Goal: Task Accomplishment & Management: Complete application form

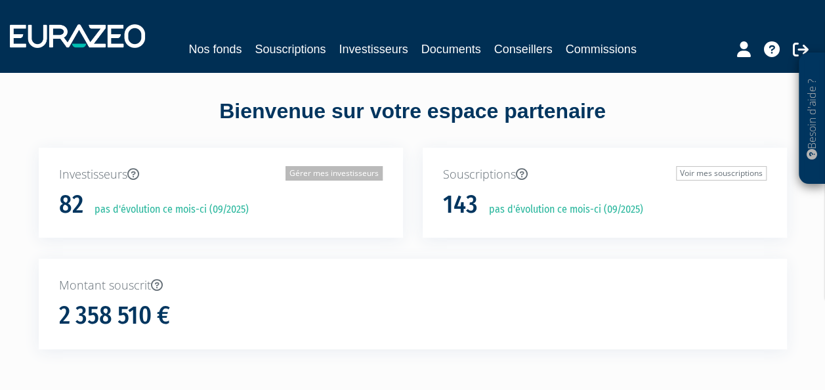
click at [349, 168] on link "Gérer mes investisseurs" at bounding box center [334, 173] width 97 height 14
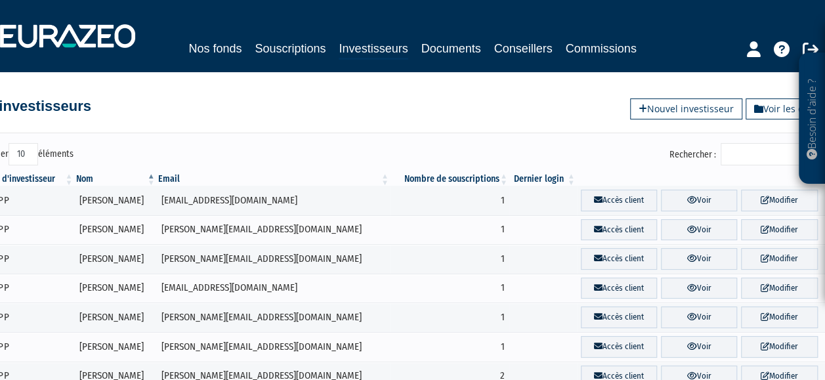
click at [752, 160] on input "Rechercher :" at bounding box center [783, 154] width 125 height 22
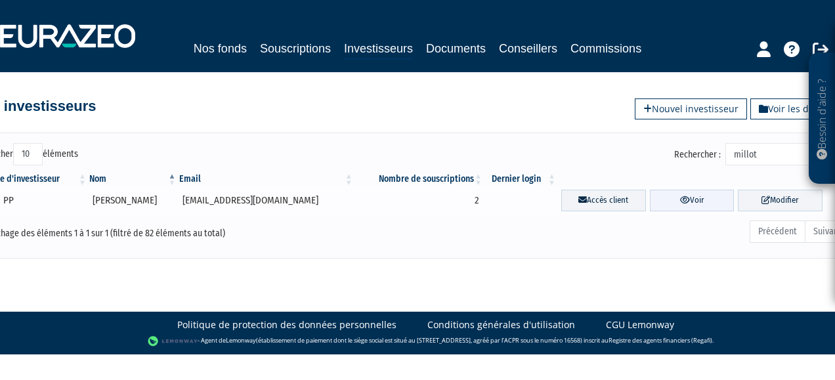
type input "millot"
click at [713, 206] on link "Voir" at bounding box center [692, 201] width 85 height 22
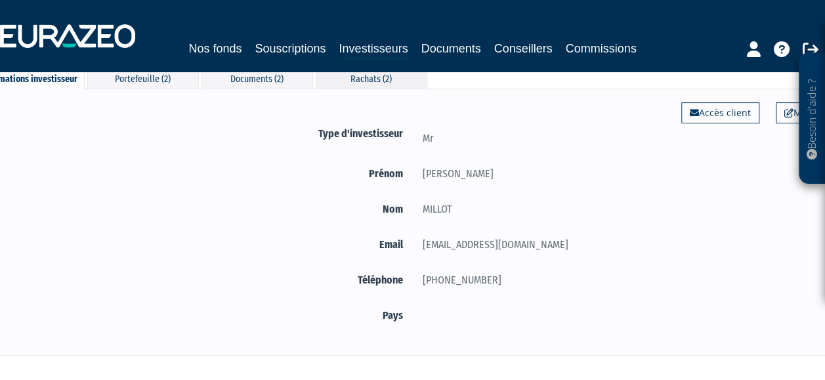
click at [346, 80] on div "Rachats (2)" at bounding box center [372, 78] width 112 height 22
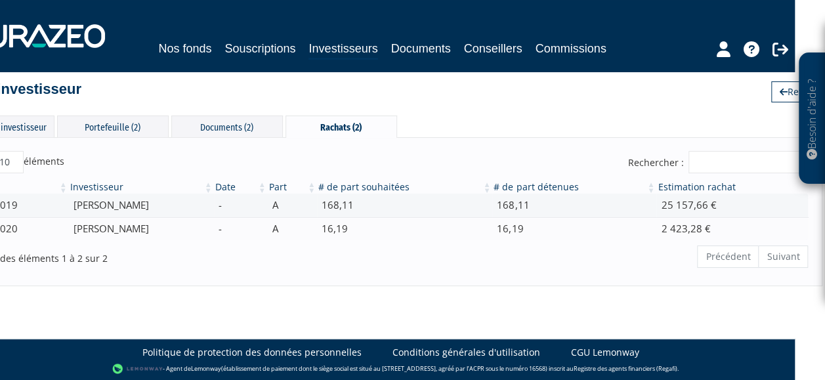
scroll to position [17, 0]
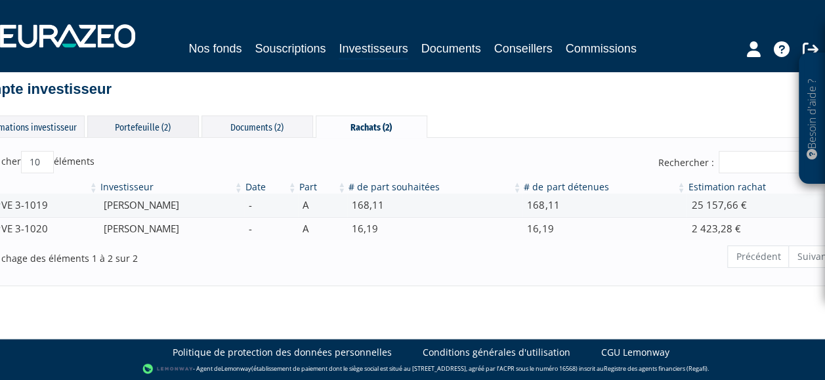
click at [184, 127] on div "Portefeuille (2)" at bounding box center [143, 127] width 112 height 22
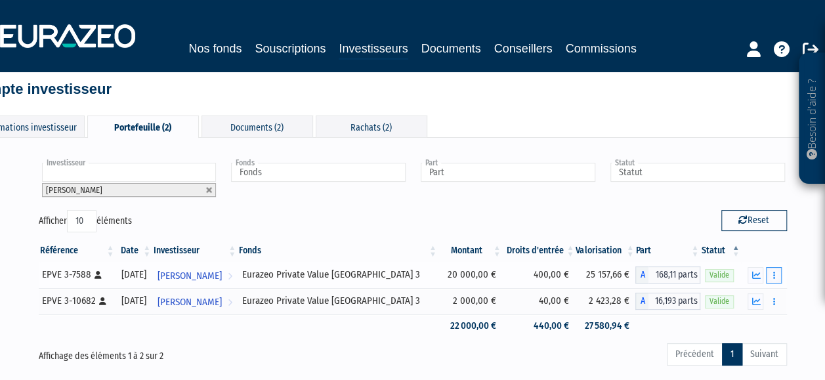
click at [779, 274] on button "button" at bounding box center [774, 275] width 16 height 16
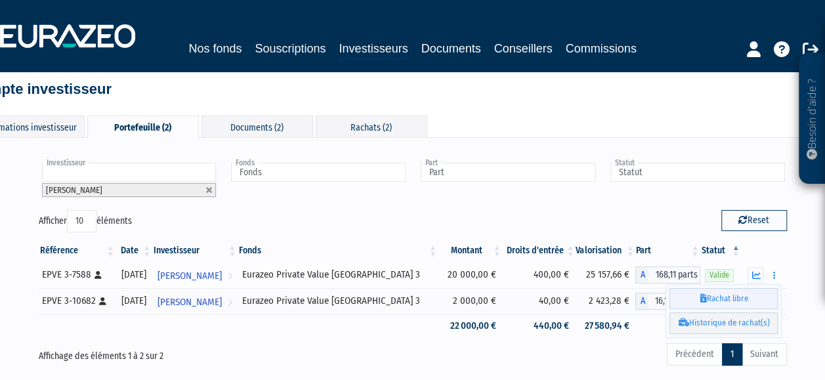
click at [752, 296] on link "Rachat libre" at bounding box center [724, 299] width 108 height 22
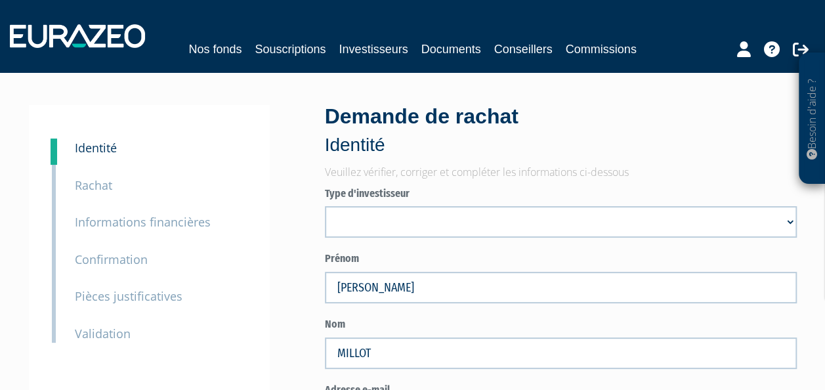
click at [414, 227] on select "Mr Société Mme" at bounding box center [561, 222] width 472 height 32
select select "3"
click at [325, 206] on select "Mr Société Mme" at bounding box center [561, 222] width 472 height 32
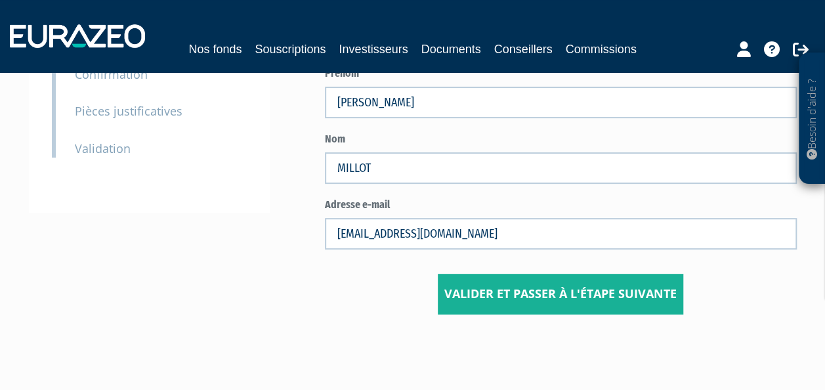
scroll to position [197, 0]
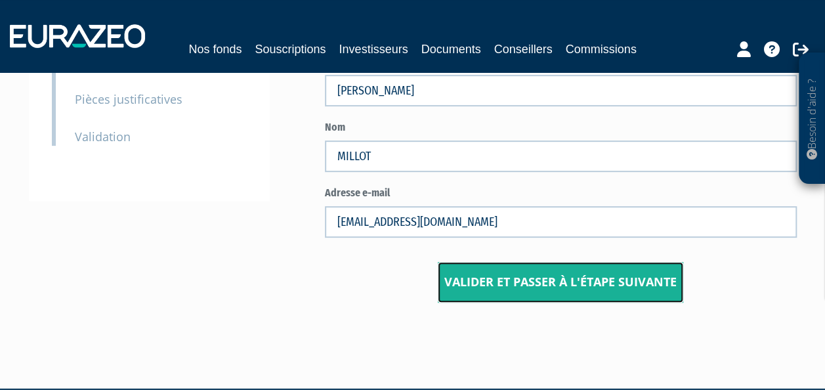
click at [490, 292] on button "Valider et passer à l'étape suivante" at bounding box center [561, 282] width 246 height 41
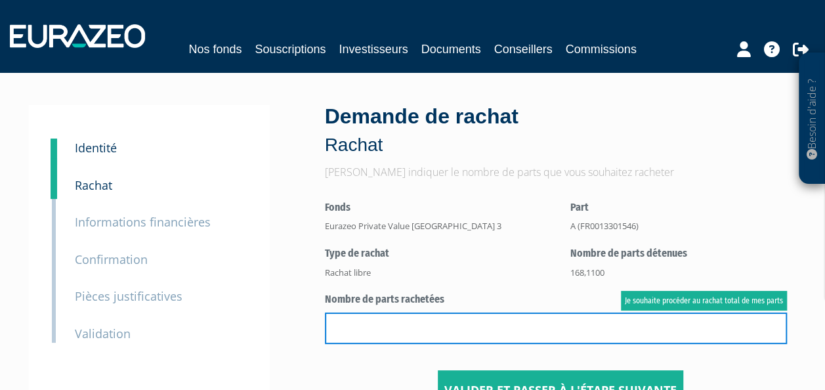
click at [429, 320] on input "text" at bounding box center [556, 329] width 462 height 32
paste input "+33 6 75 09 17 21"
type input "+33 6 75 09 17 21"
click at [464, 326] on input "+33 6 75 09 17 21" at bounding box center [556, 329] width 462 height 32
click at [463, 326] on input "+33 6 75 09 17 21" at bounding box center [556, 329] width 462 height 32
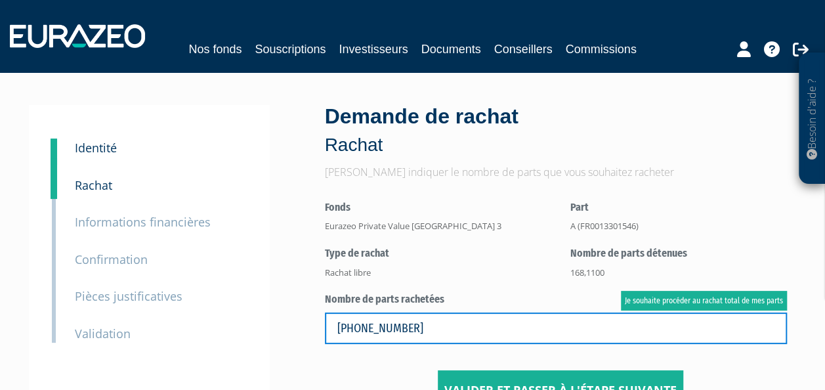
click at [463, 326] on input "+33 6 75 09 17 21" at bounding box center [556, 329] width 462 height 32
type input "f"
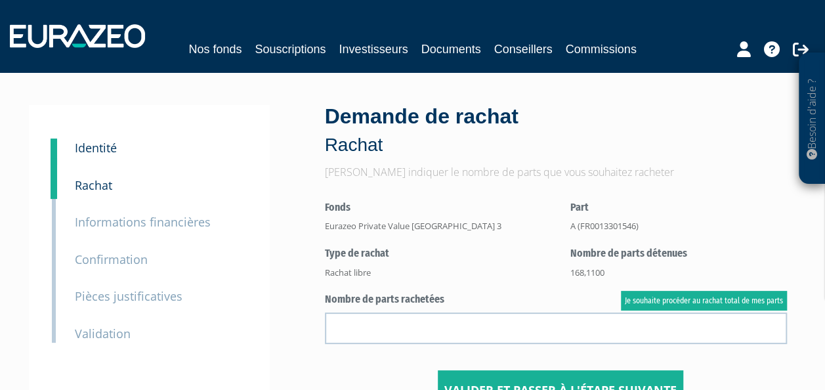
click at [470, 282] on center "Valider et passer à l'étape suivante" at bounding box center [561, 311] width 472 height 200
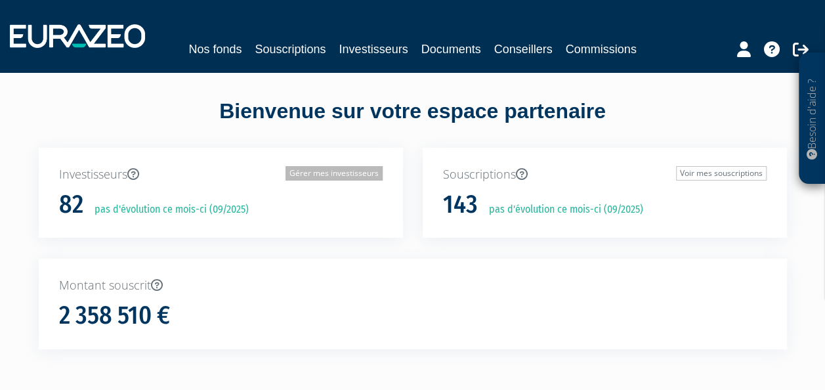
click at [345, 167] on link "Gérer mes investisseurs" at bounding box center [334, 173] width 97 height 14
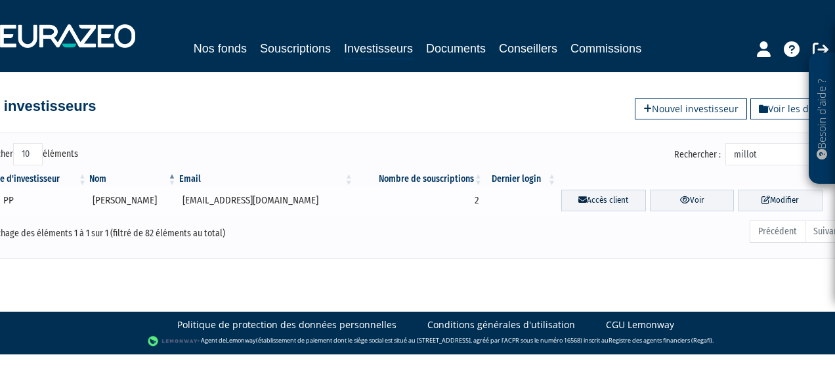
click at [704, 186] on td "Accès client Voir Modifier" at bounding box center [703, 201] width 293 height 30
click at [704, 192] on link "Voir" at bounding box center [692, 201] width 85 height 22
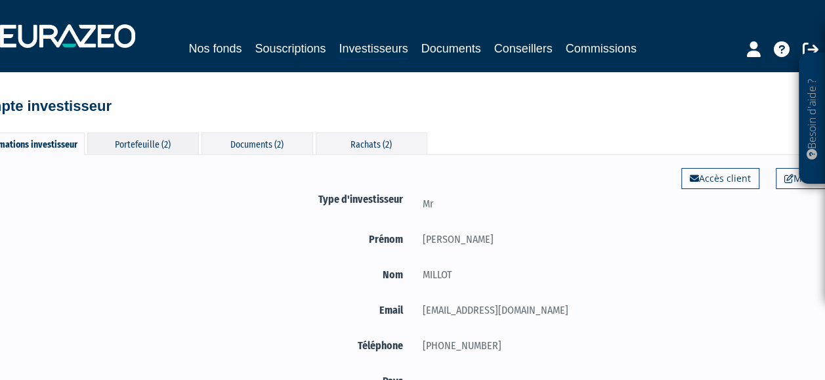
click at [181, 141] on div "Portefeuille (2)" at bounding box center [143, 144] width 112 height 22
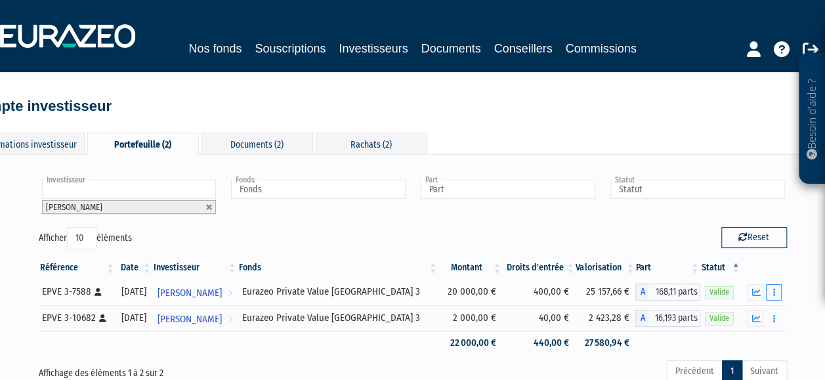
click at [773, 288] on icon "button" at bounding box center [774, 292] width 2 height 9
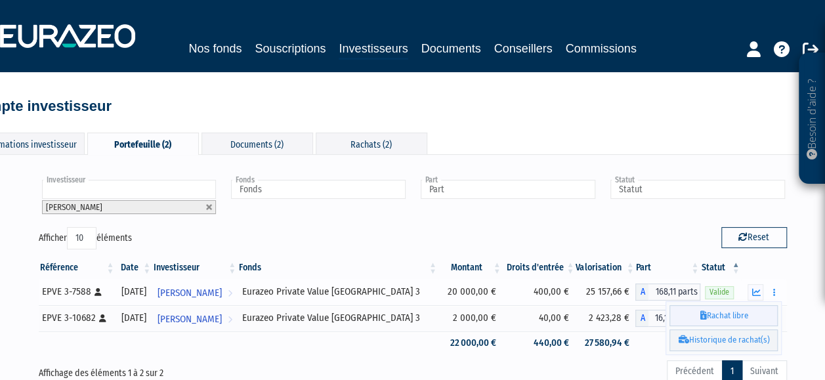
click at [715, 314] on link "Rachat libre" at bounding box center [724, 316] width 108 height 22
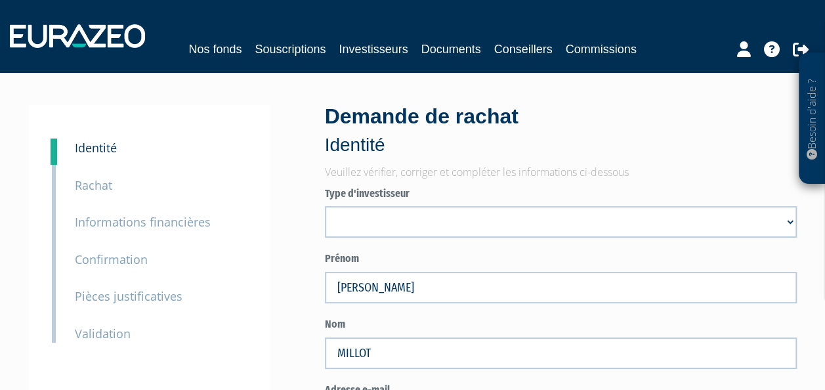
click at [376, 226] on select "Mr Société Mme" at bounding box center [561, 222] width 472 height 32
select select "3"
click at [325, 206] on select "Mr Société Mme" at bounding box center [561, 222] width 472 height 32
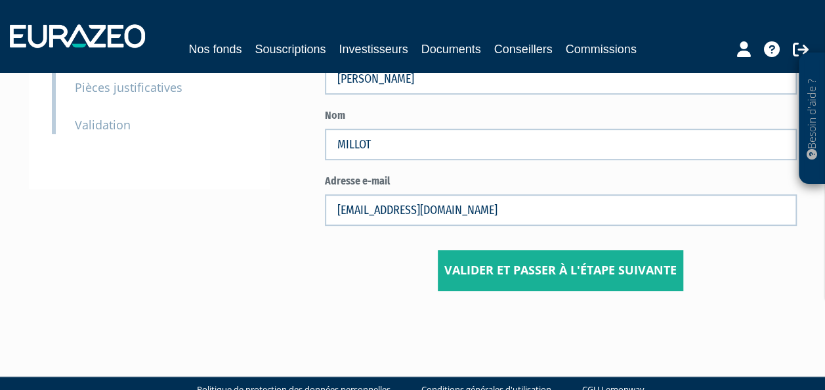
scroll to position [236, 0]
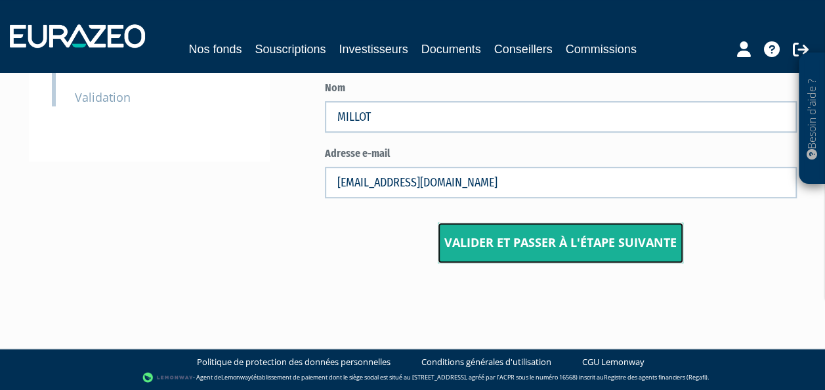
click at [448, 236] on button "Valider et passer à l'étape suivante" at bounding box center [561, 243] width 246 height 41
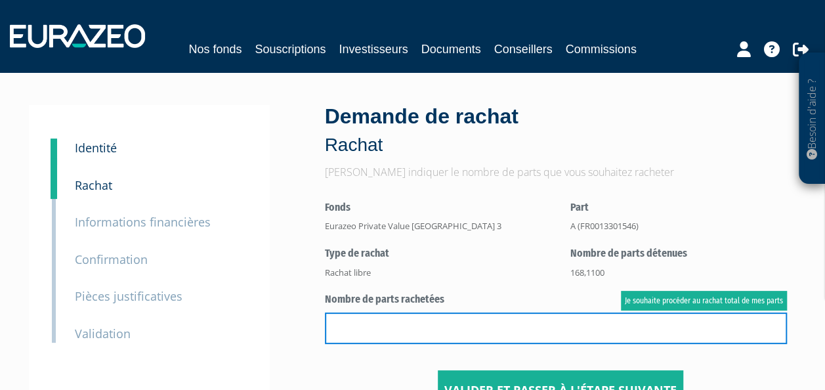
click at [403, 316] on input "text" at bounding box center [556, 329] width 462 height 32
paste input "[FINANCIAL_ID]"
type input "[FINANCIAL_ID]"
click at [452, 320] on input "[FINANCIAL_ID]" at bounding box center [556, 329] width 462 height 32
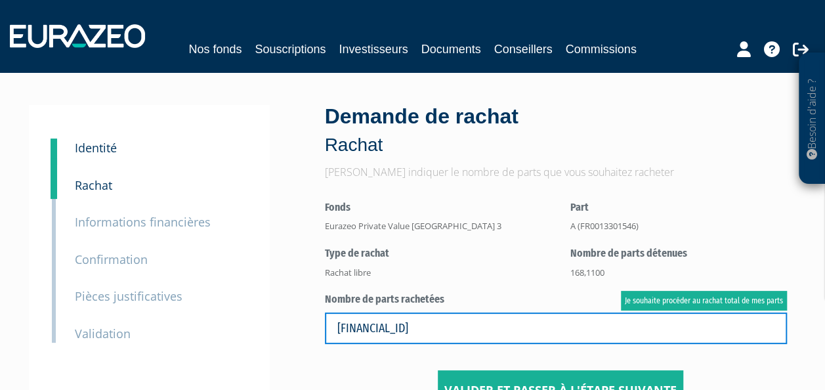
click at [452, 320] on input "[FINANCIAL_ID]" at bounding box center [556, 329] width 462 height 32
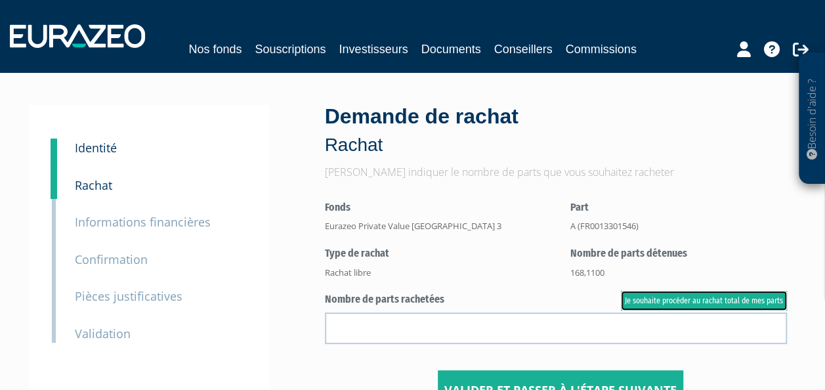
click at [657, 296] on link "Je souhaite procéder au rachat total de mes parts" at bounding box center [704, 301] width 166 height 20
type input "168.110000"
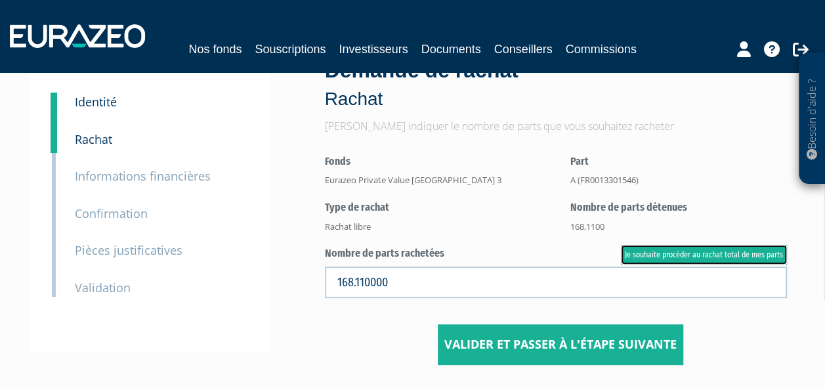
scroll to position [66, 0]
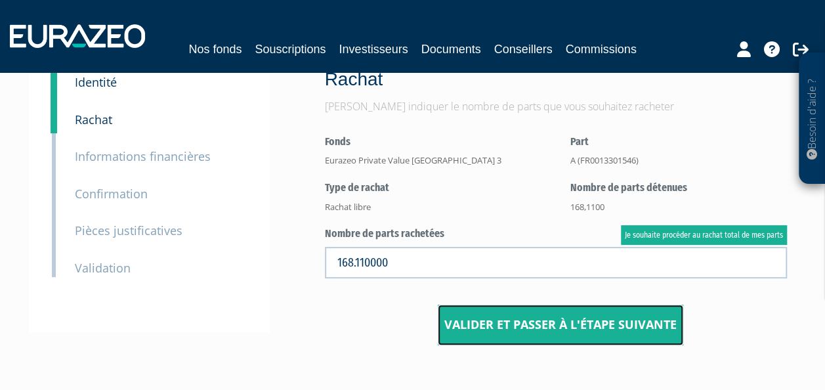
click at [504, 328] on button "Valider et passer à l'étape suivante" at bounding box center [561, 325] width 246 height 41
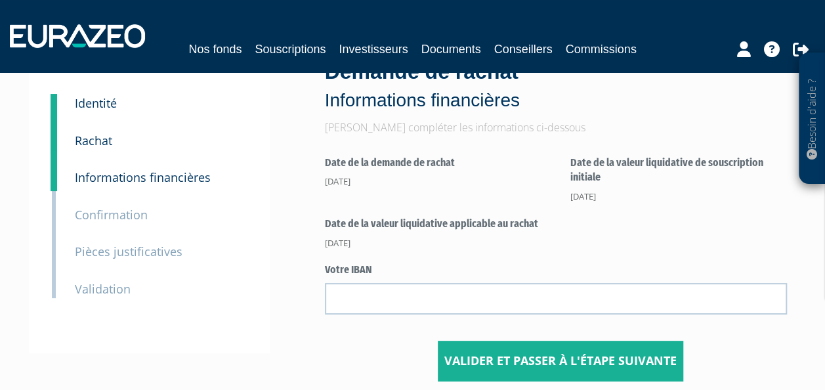
scroll to position [66, 0]
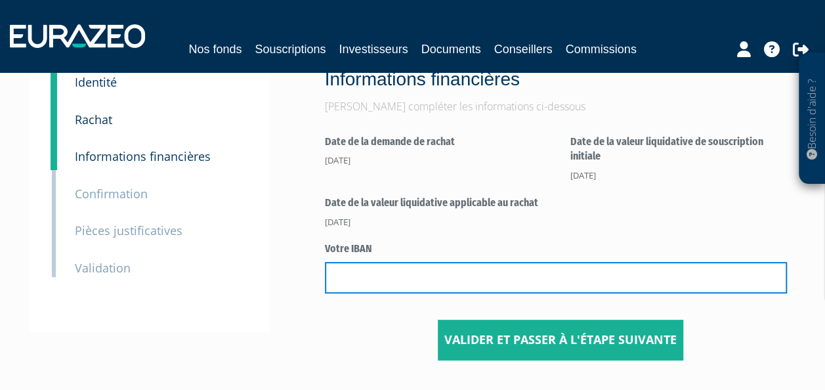
click at [422, 280] on input "text" at bounding box center [556, 278] width 462 height 32
paste input "[FINANCIAL_ID]"
type input "[FINANCIAL_ID]"
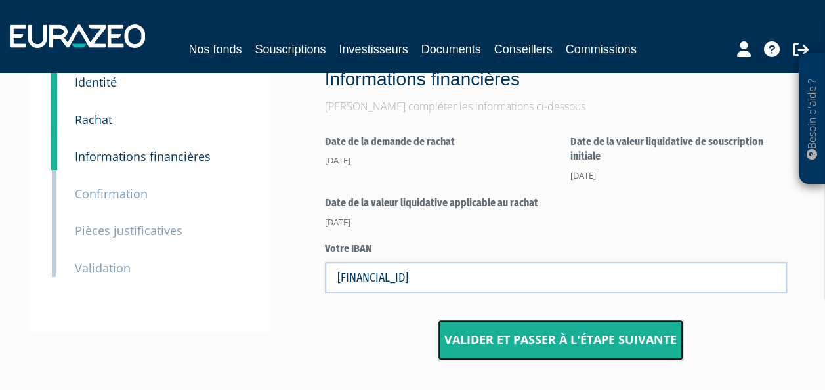
click at [494, 328] on button "Valider et passer à l'étape suivante" at bounding box center [561, 340] width 246 height 41
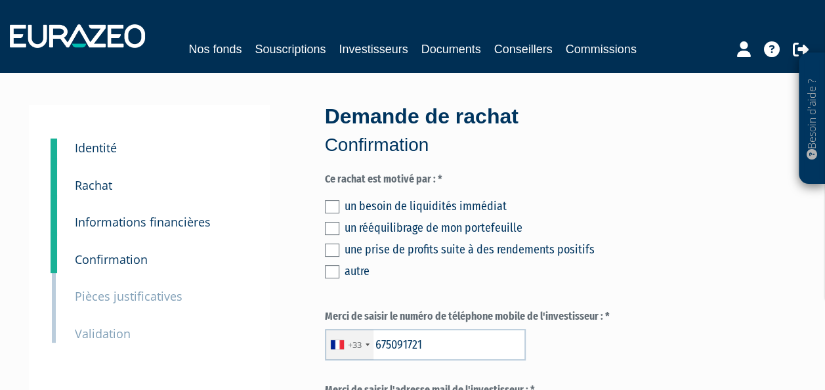
type input "6 75 09 17 21"
click at [335, 269] on label at bounding box center [332, 271] width 14 height 13
click at [0, 0] on input "checkbox" at bounding box center [0, 0] width 0 height 0
